Goal: Information Seeking & Learning: Learn about a topic

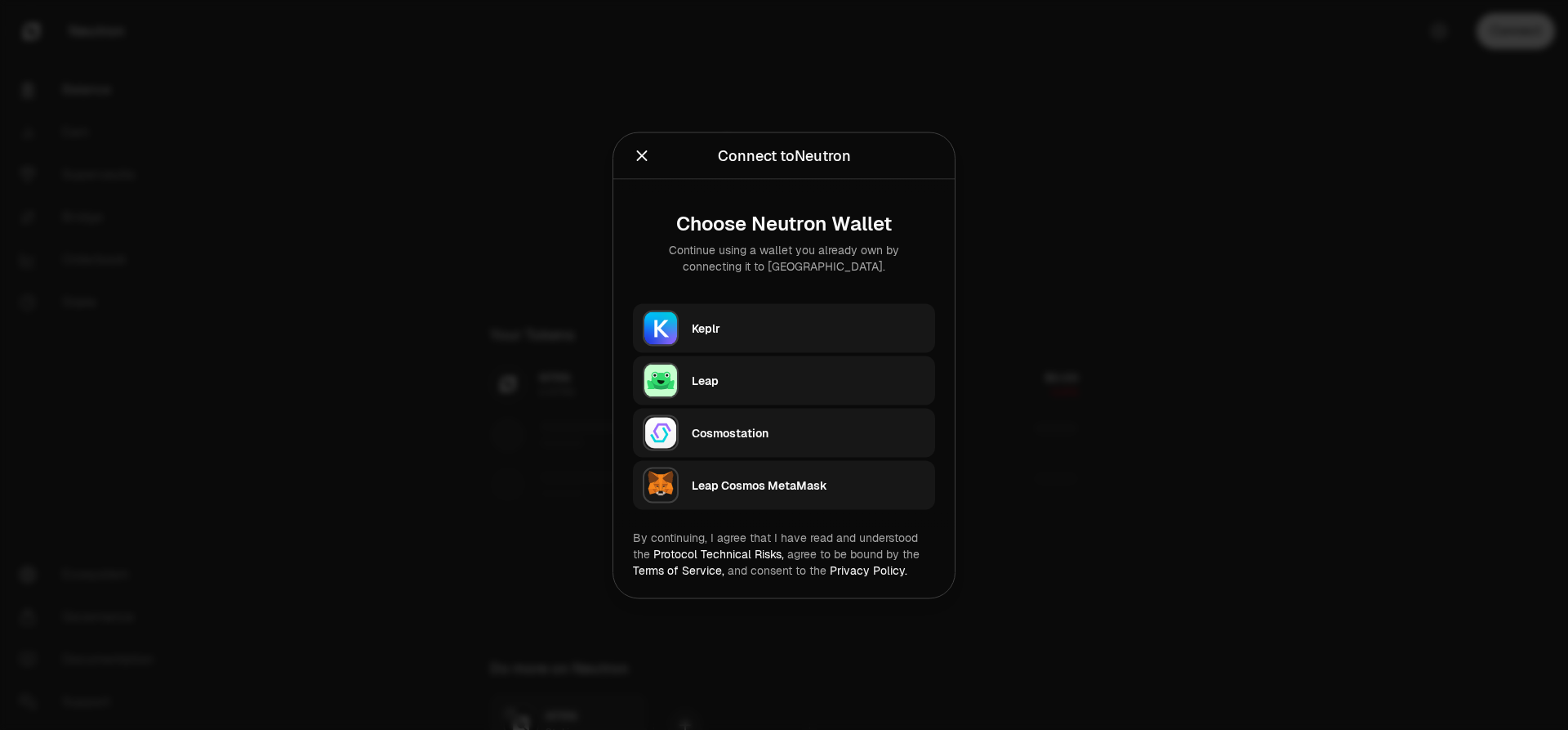
click at [784, 309] on button "Keplr" at bounding box center [784, 328] width 302 height 49
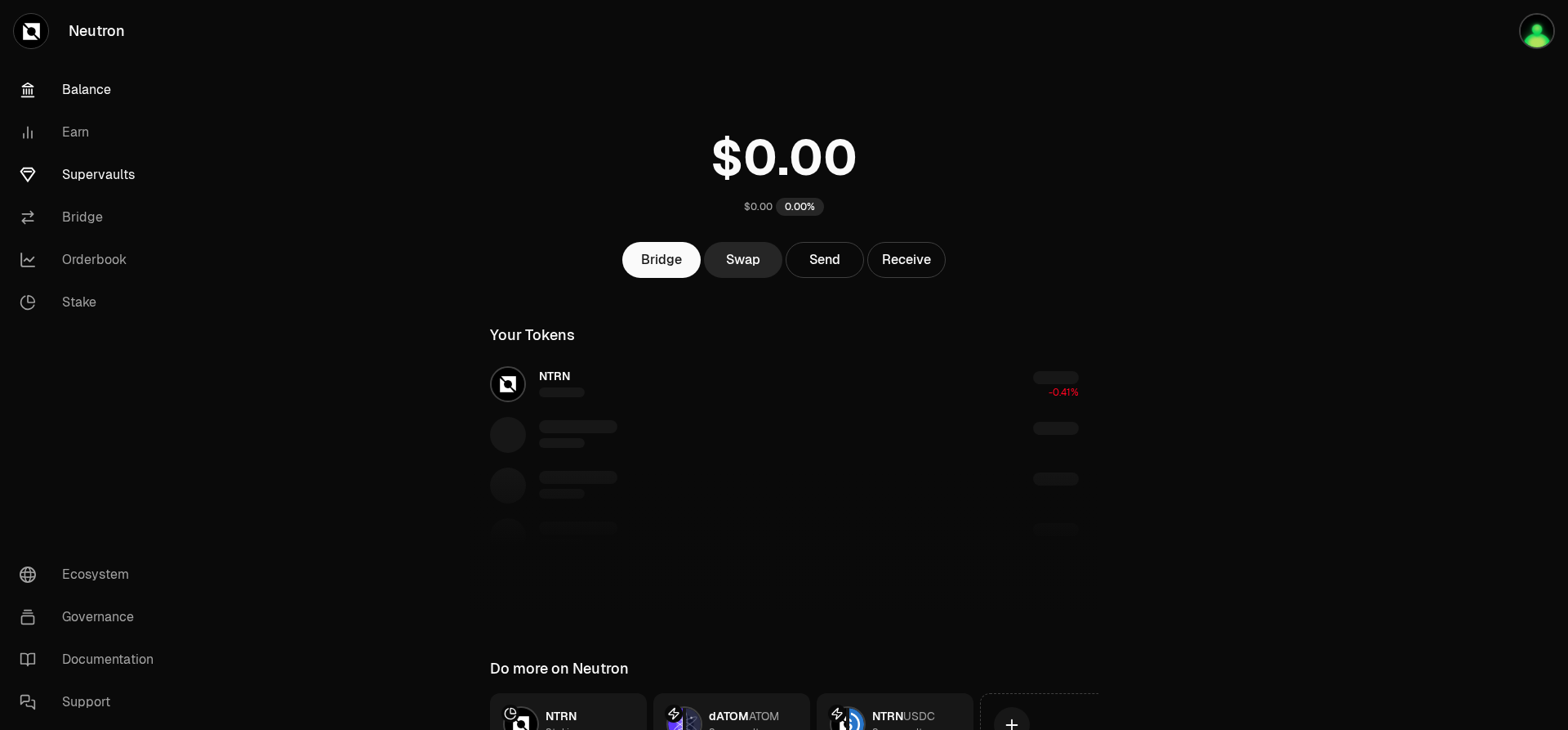
click at [114, 169] on link "Supervaults" at bounding box center [92, 175] width 170 height 43
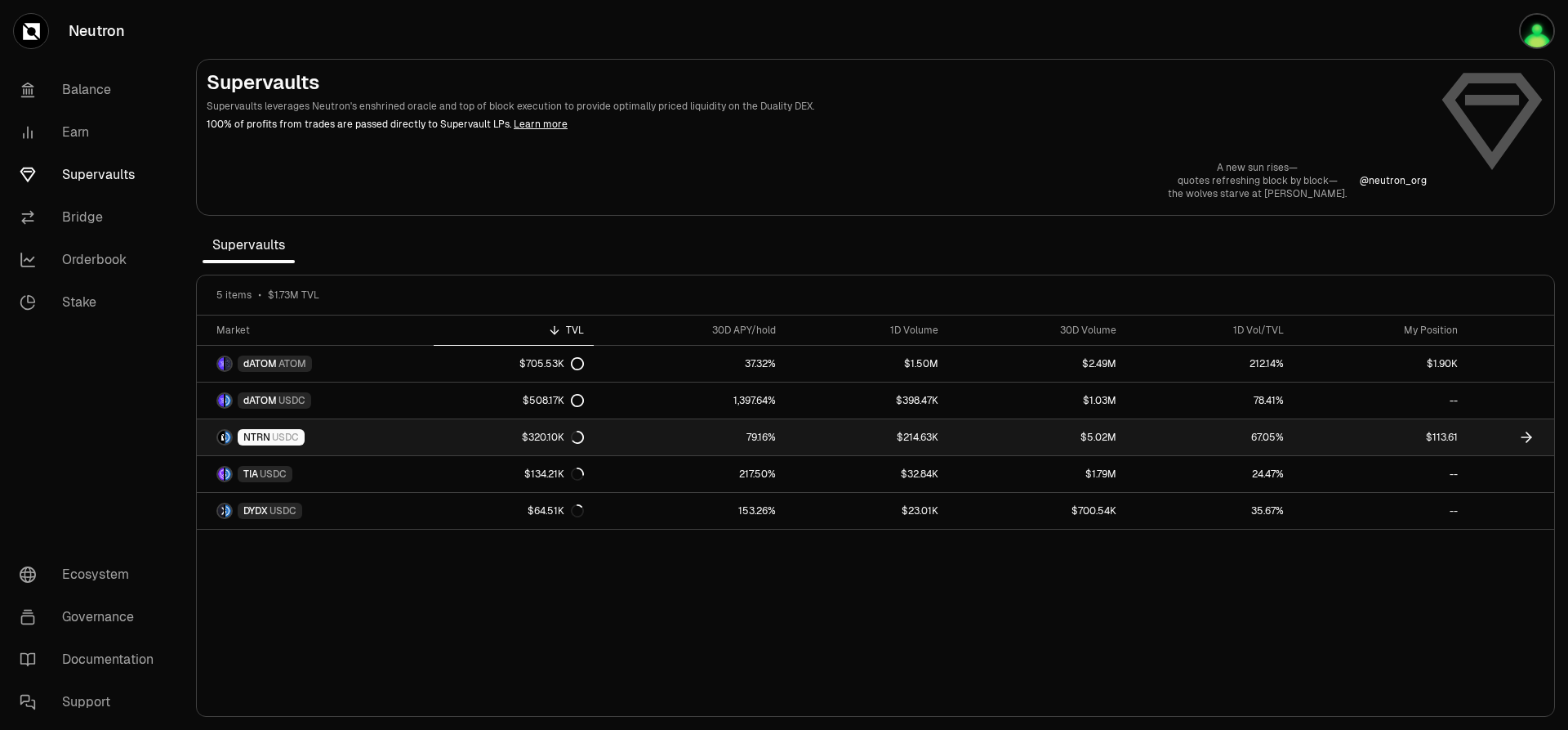
click at [297, 433] on span "USDC" at bounding box center [285, 437] width 27 height 13
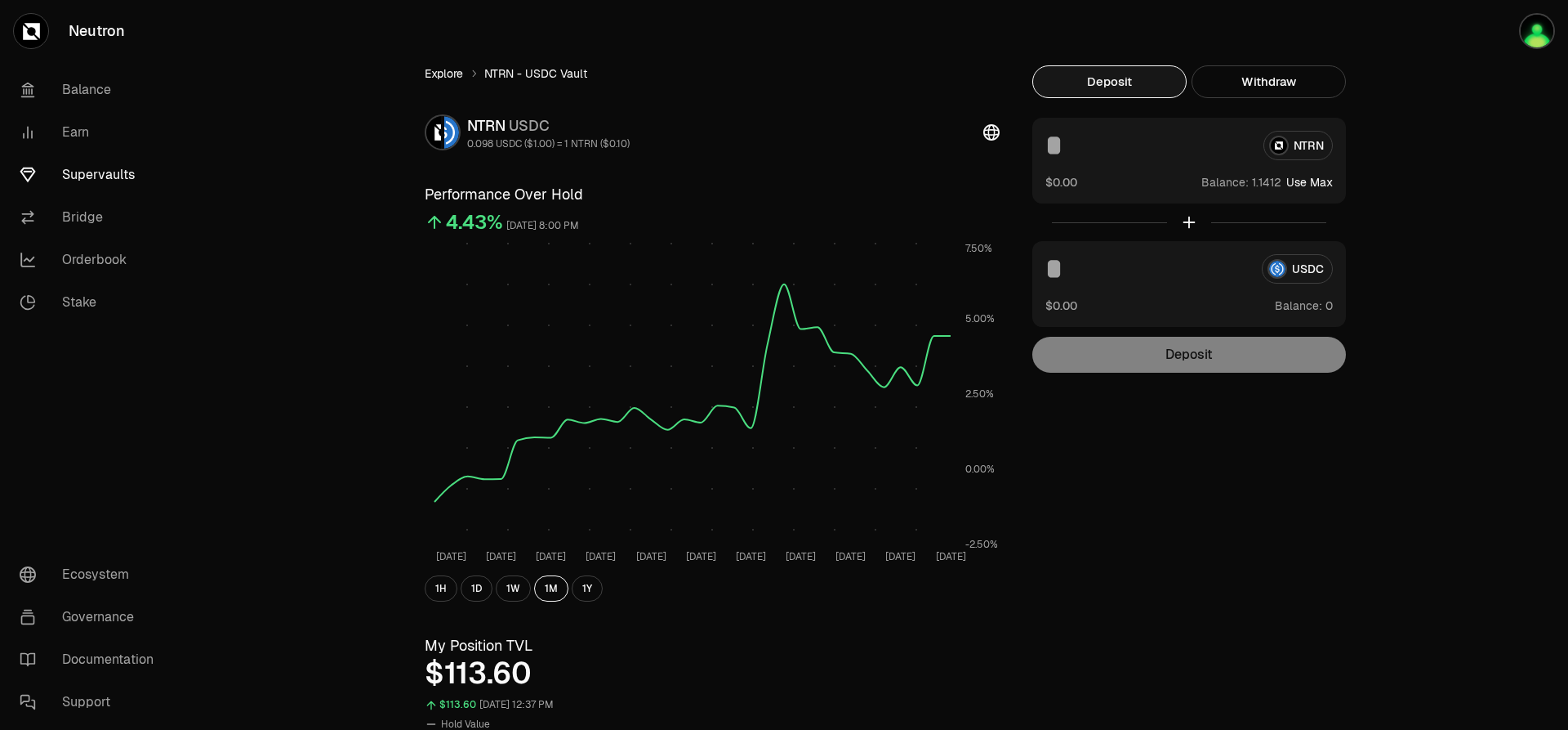
click at [444, 74] on link "Explore" at bounding box center [444, 74] width 38 height 16
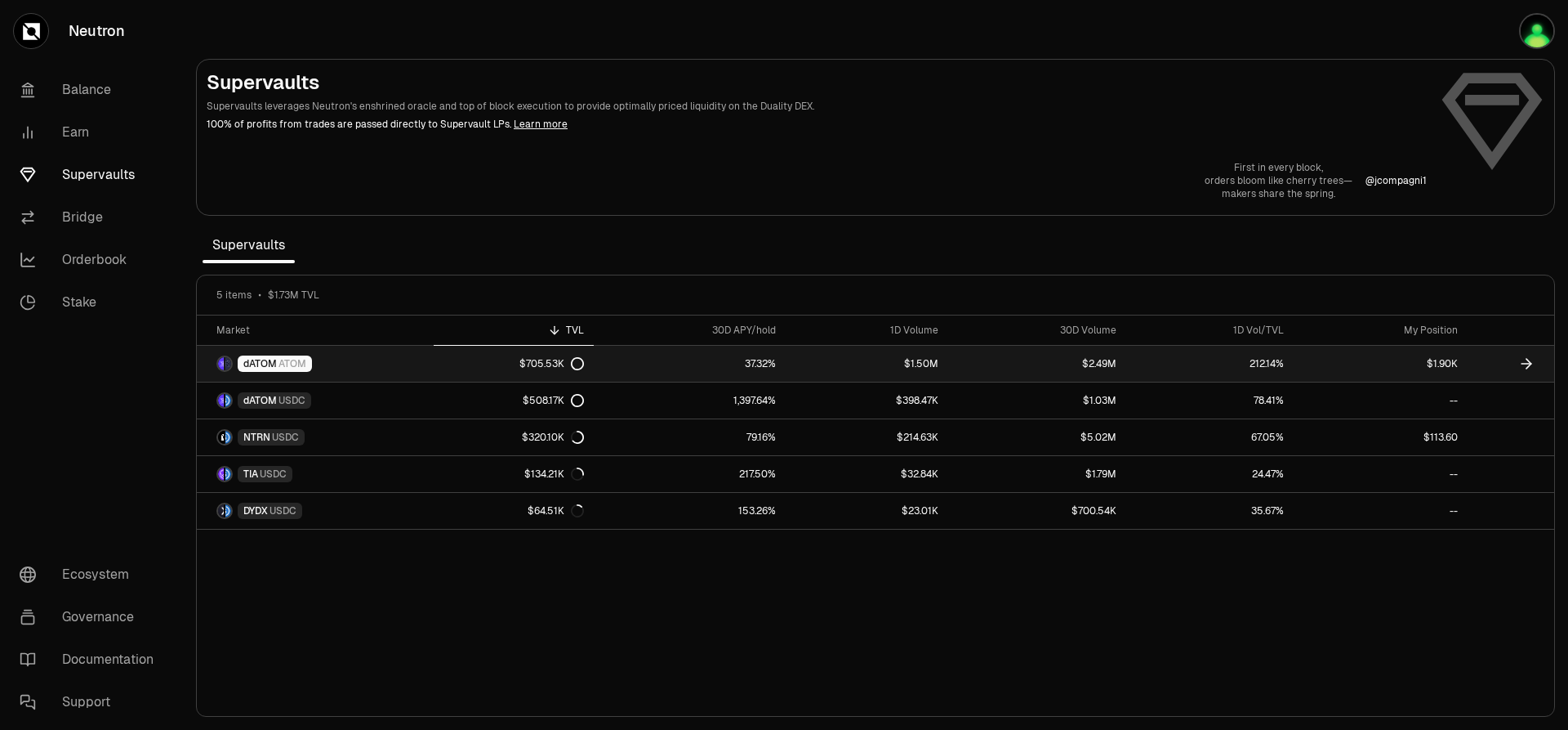
click at [568, 357] on div "$705.53K" at bounding box center [552, 364] width 65 height 13
